Goal: Information Seeking & Learning: Learn about a topic

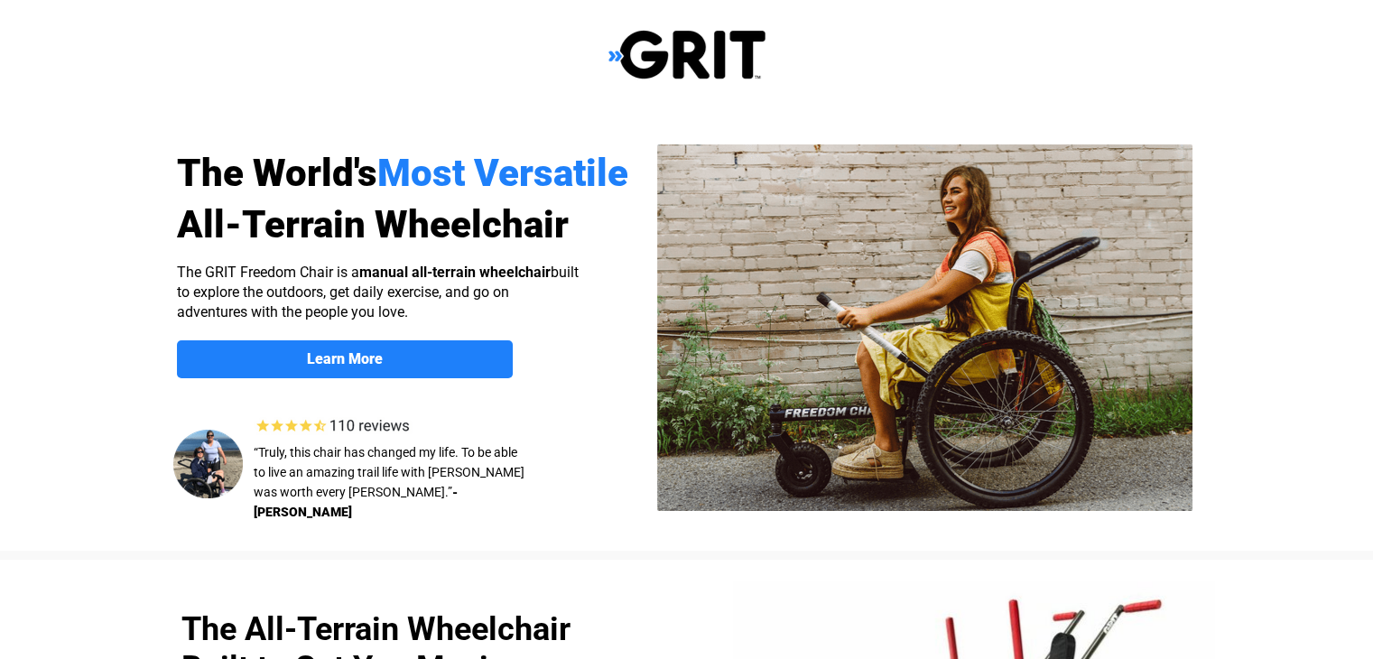
select select "US"
click at [486, 340] on link "Learn More" at bounding box center [345, 359] width 336 height 38
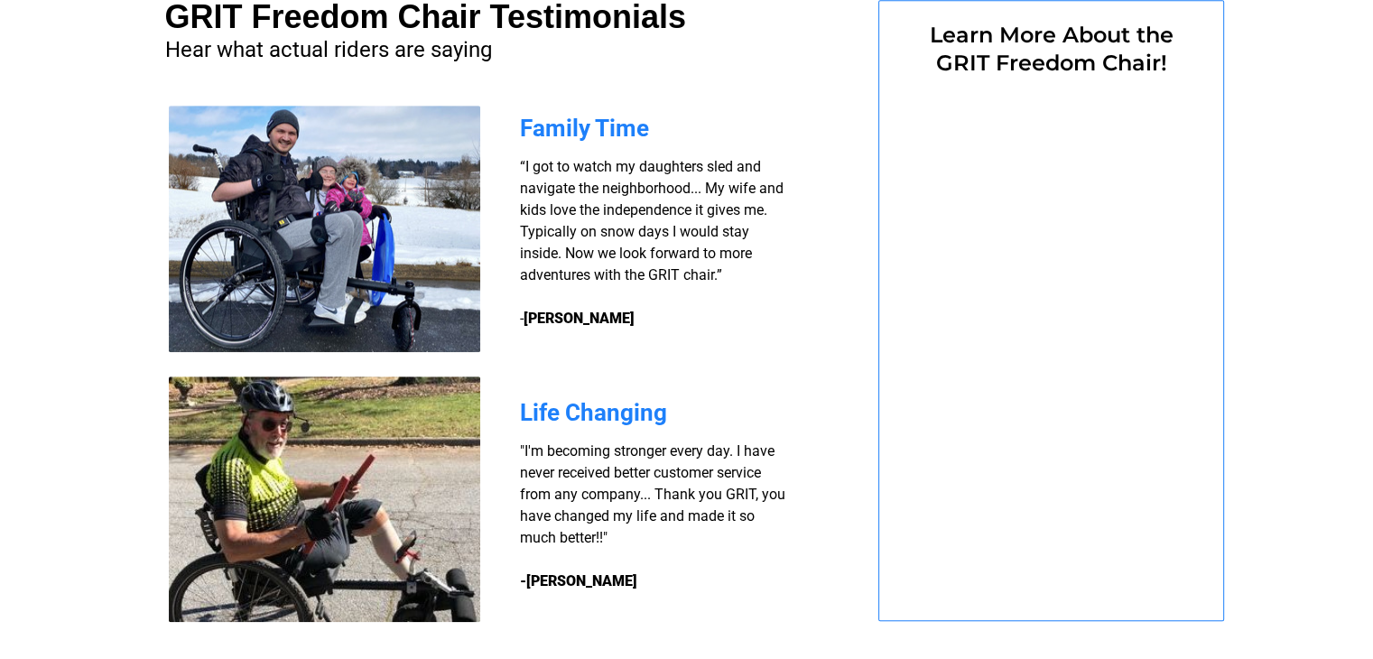
select select "US"
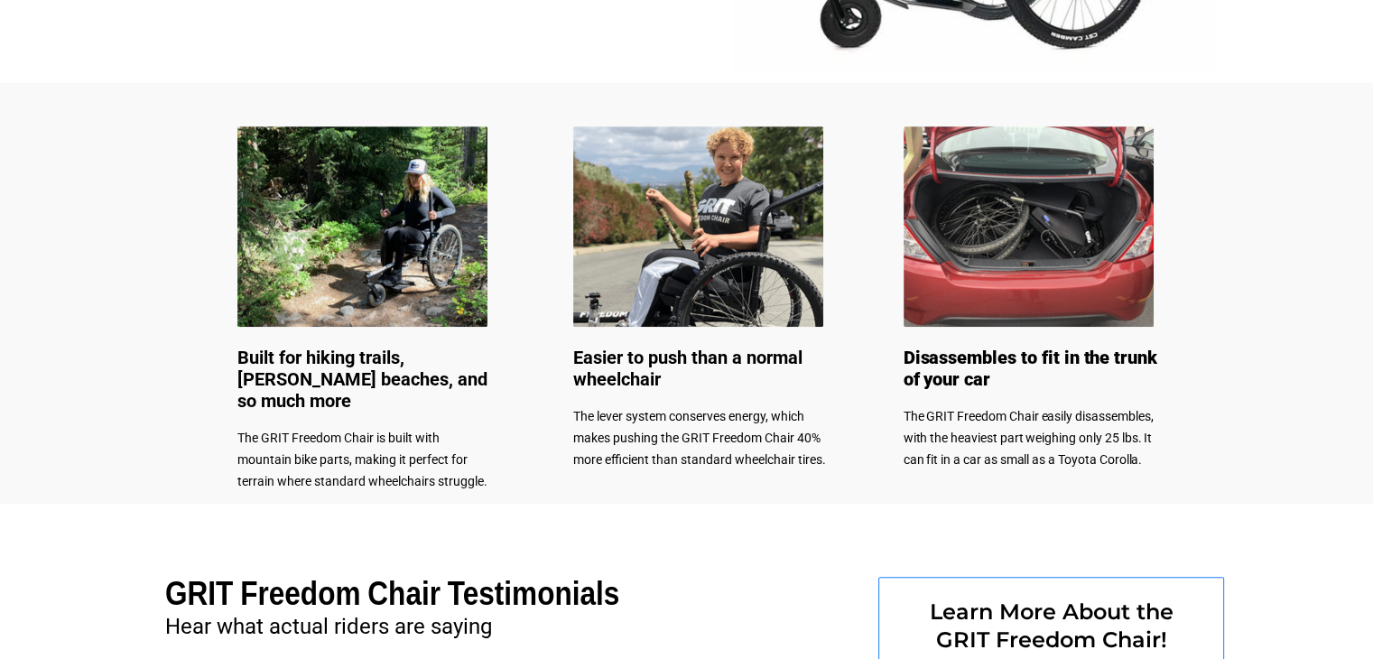
scroll to position [55, 0]
